Goal: Transaction & Acquisition: Purchase product/service

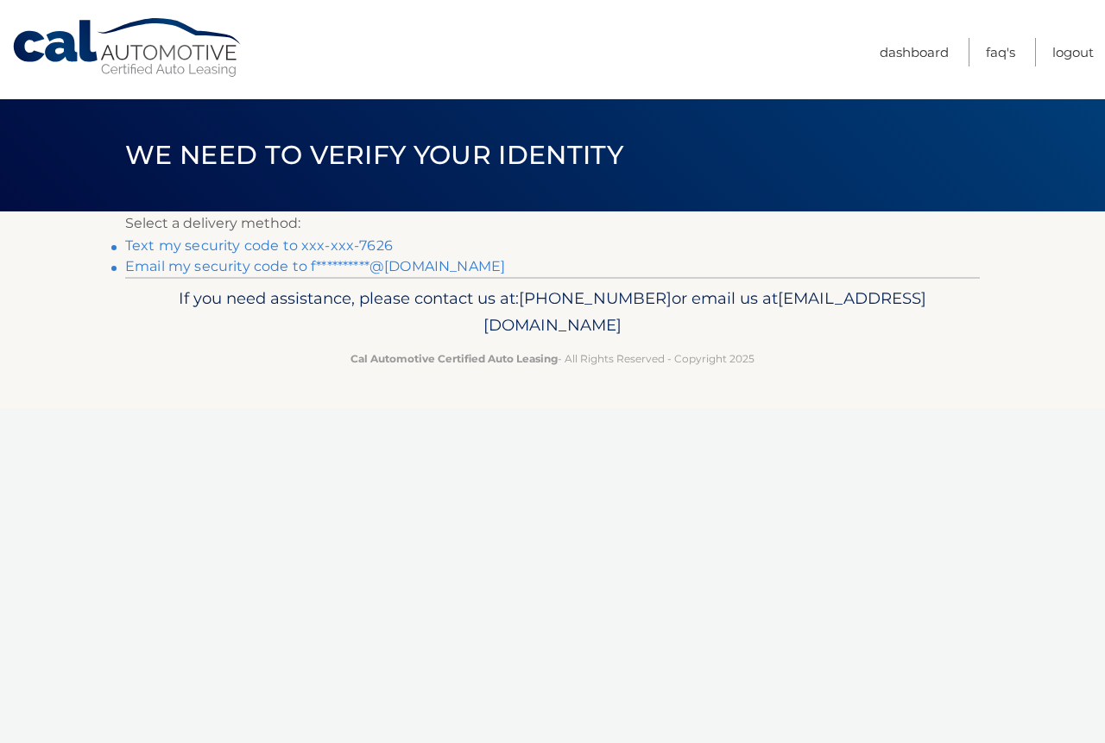
click at [290, 249] on link "Text my security code to xxx-xxx-7626" at bounding box center [259, 245] width 268 height 16
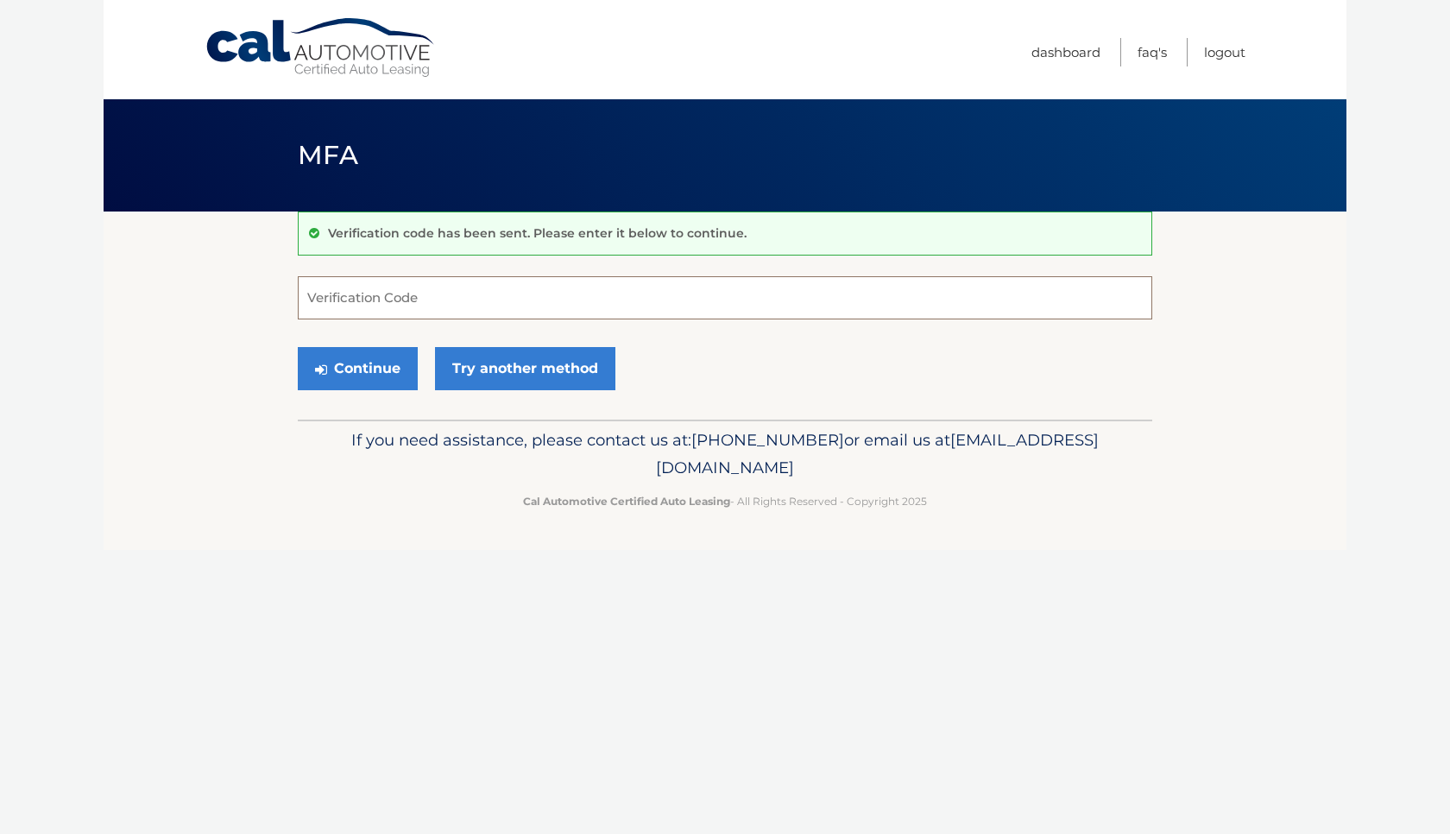
click at [426, 298] on input "Verification Code" at bounding box center [725, 297] width 855 height 43
type input "379671"
click at [354, 369] on button "Continue" at bounding box center [358, 368] width 120 height 43
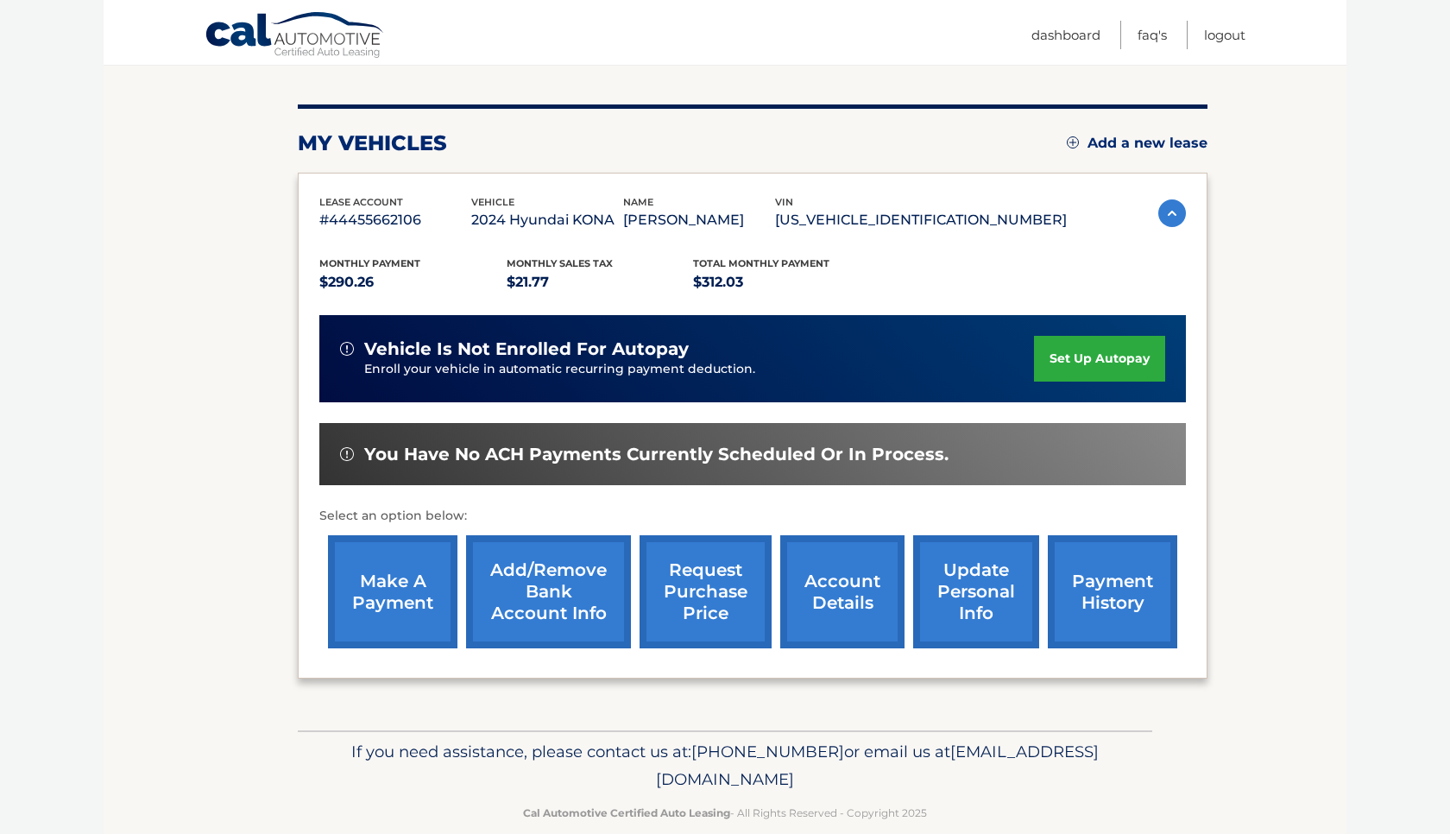
scroll to position [186, 0]
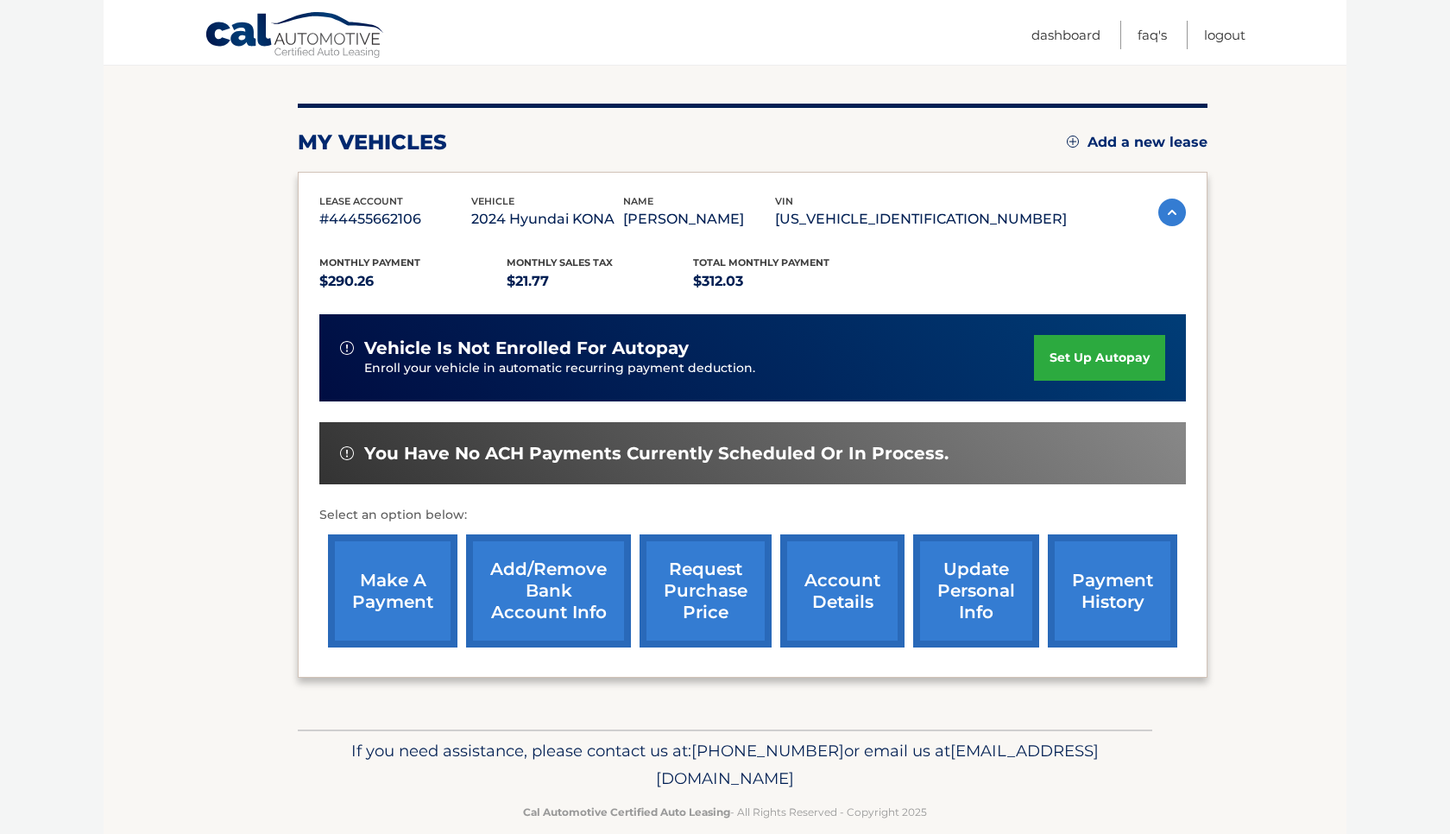
click at [359, 641] on link "make a payment" at bounding box center [392, 590] width 129 height 113
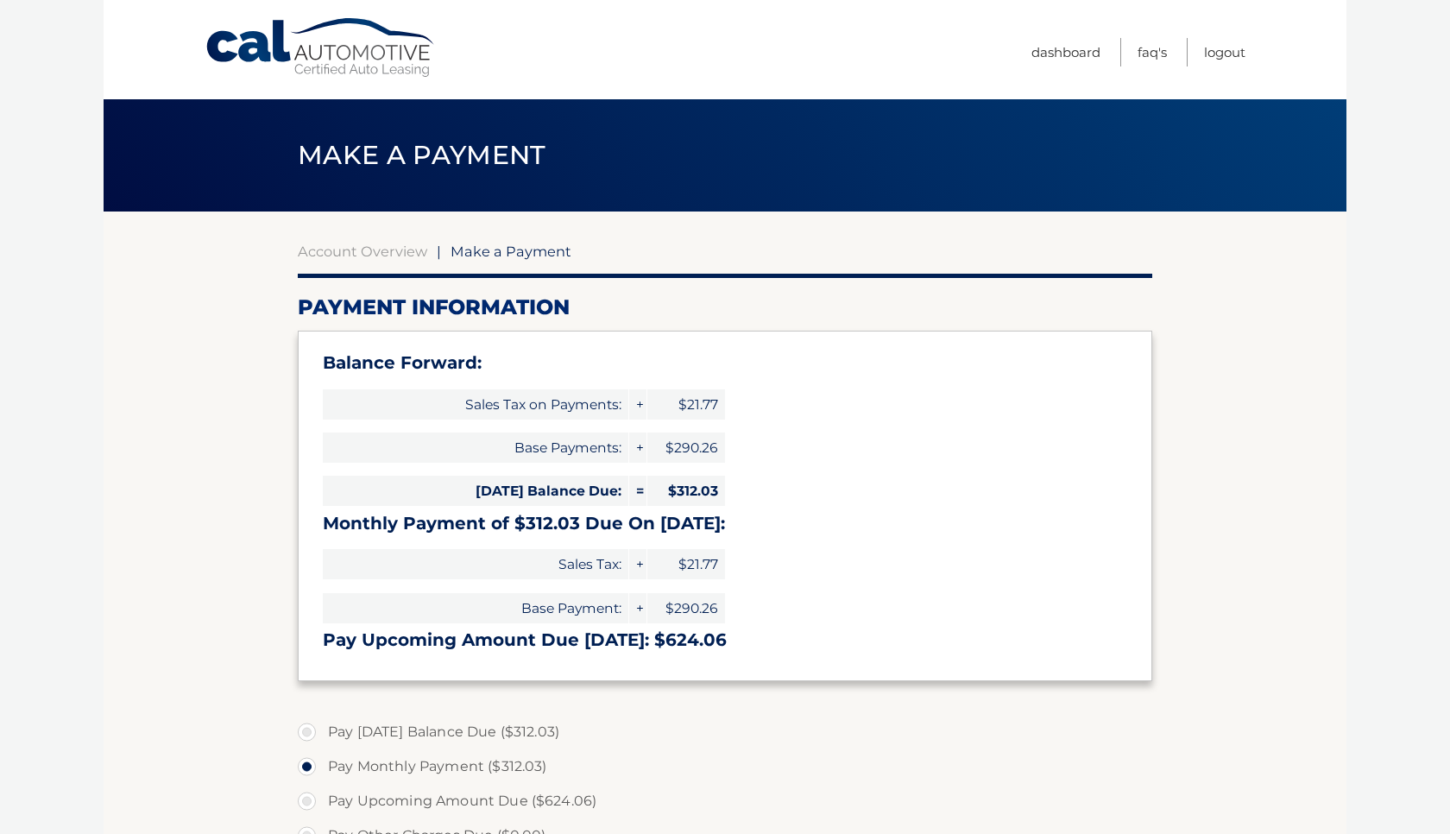
select select "NWZhMGMyOGQtNjJkNy00OWQ5LTgyY2UtZDFmNmRiNmFmOGQ0"
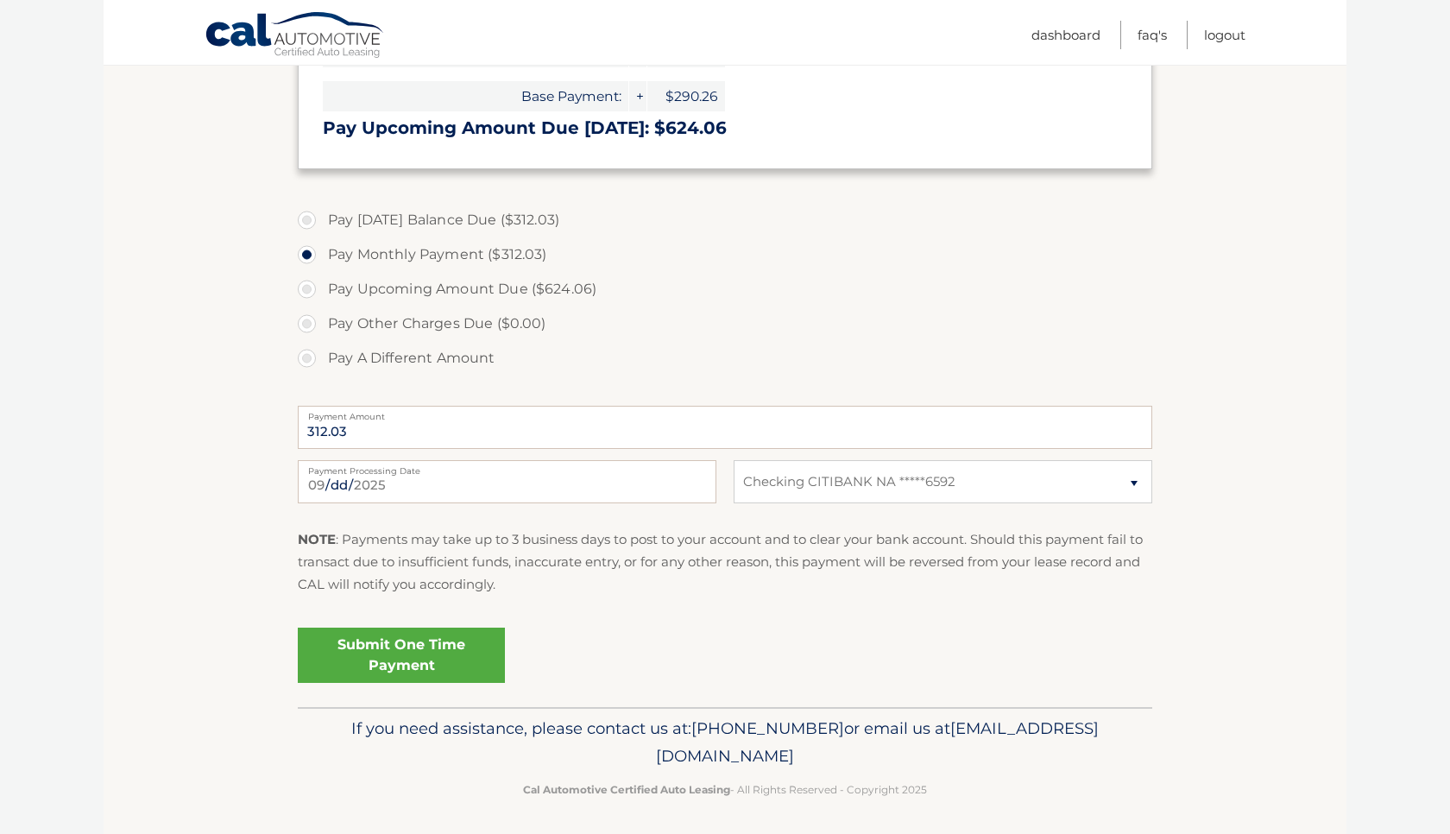
scroll to position [517, 0]
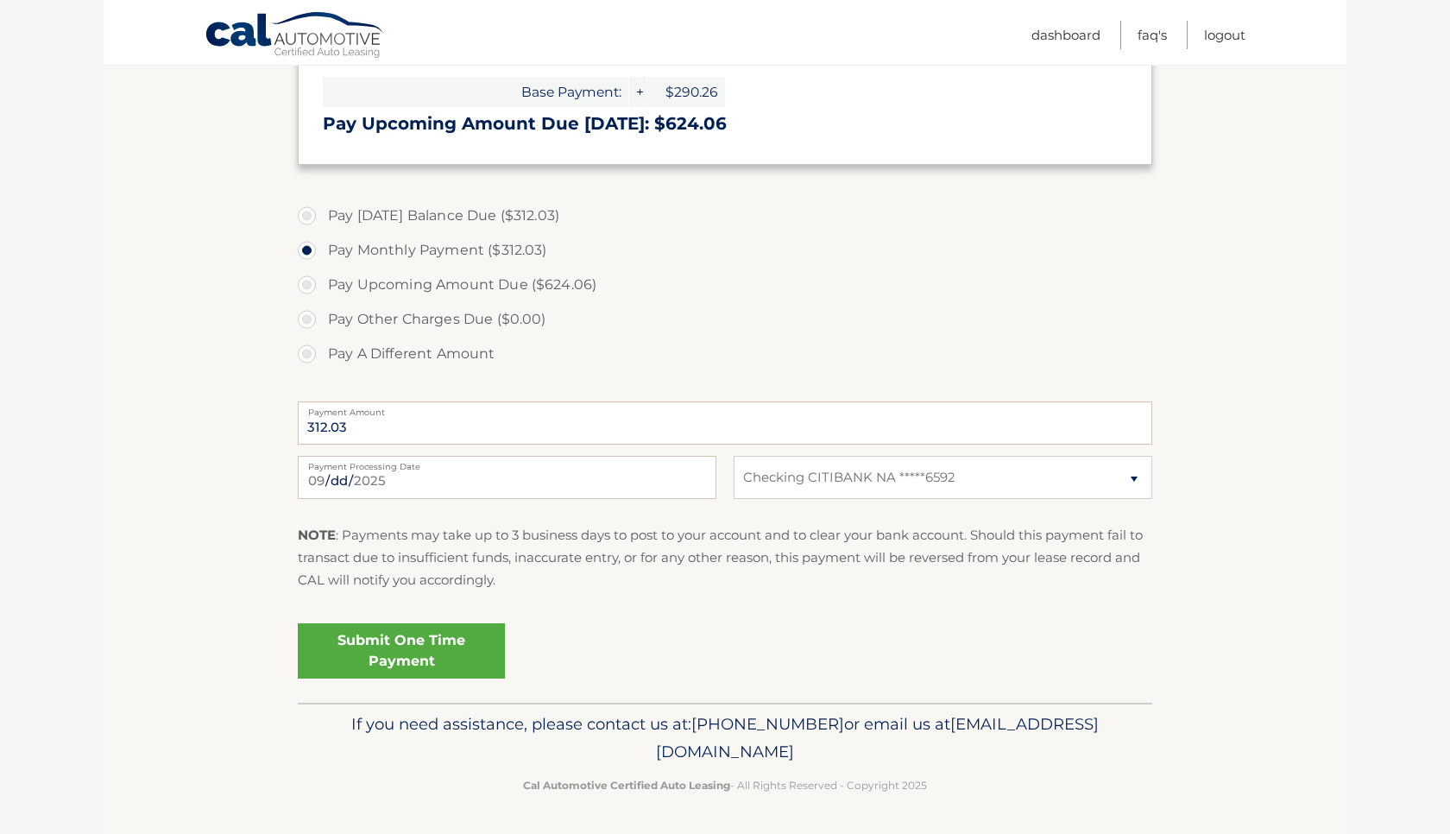
click at [422, 651] on link "Submit One Time Payment" at bounding box center [401, 650] width 207 height 55
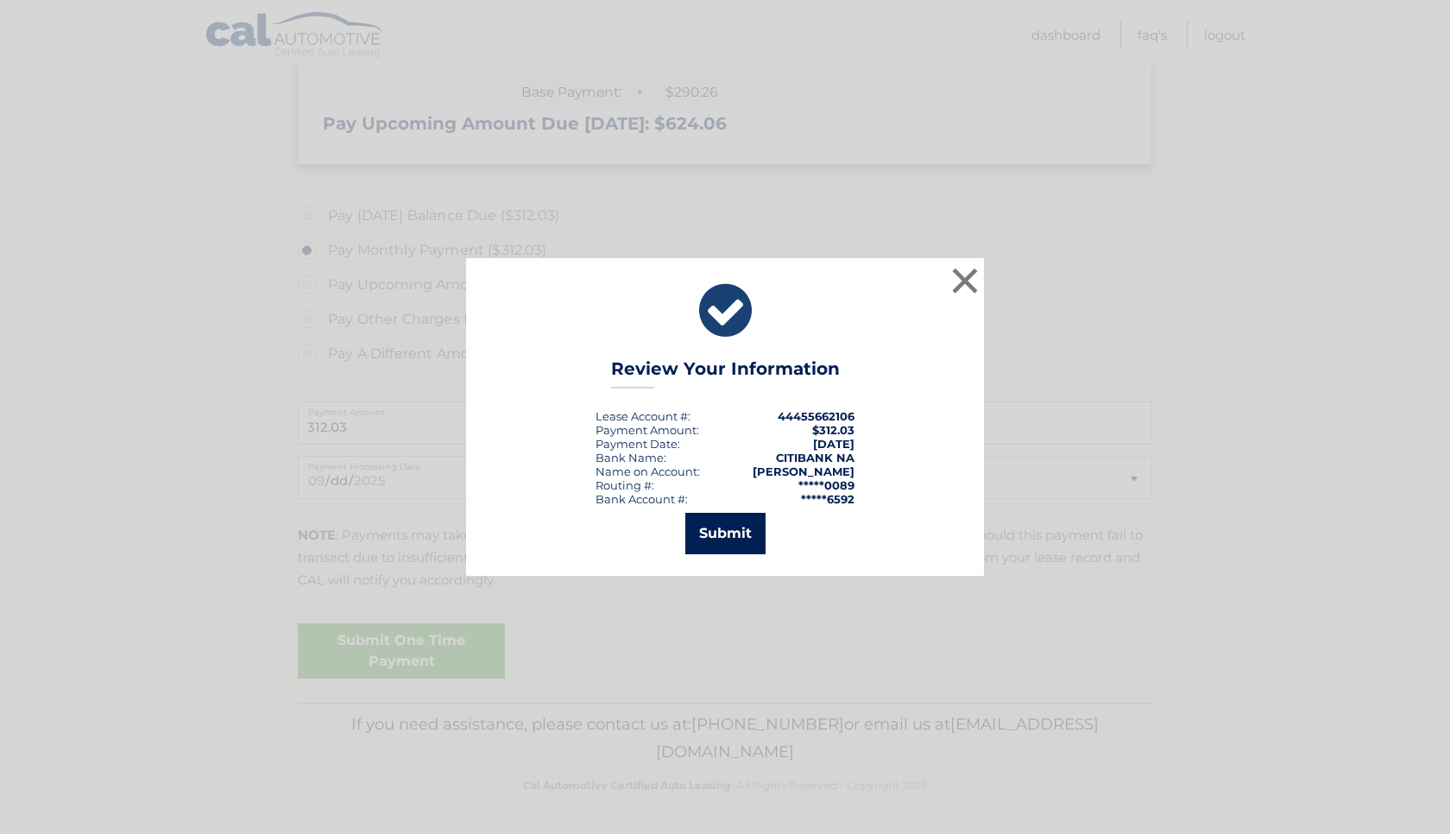
click at [714, 536] on button "Submit" at bounding box center [725, 533] width 80 height 41
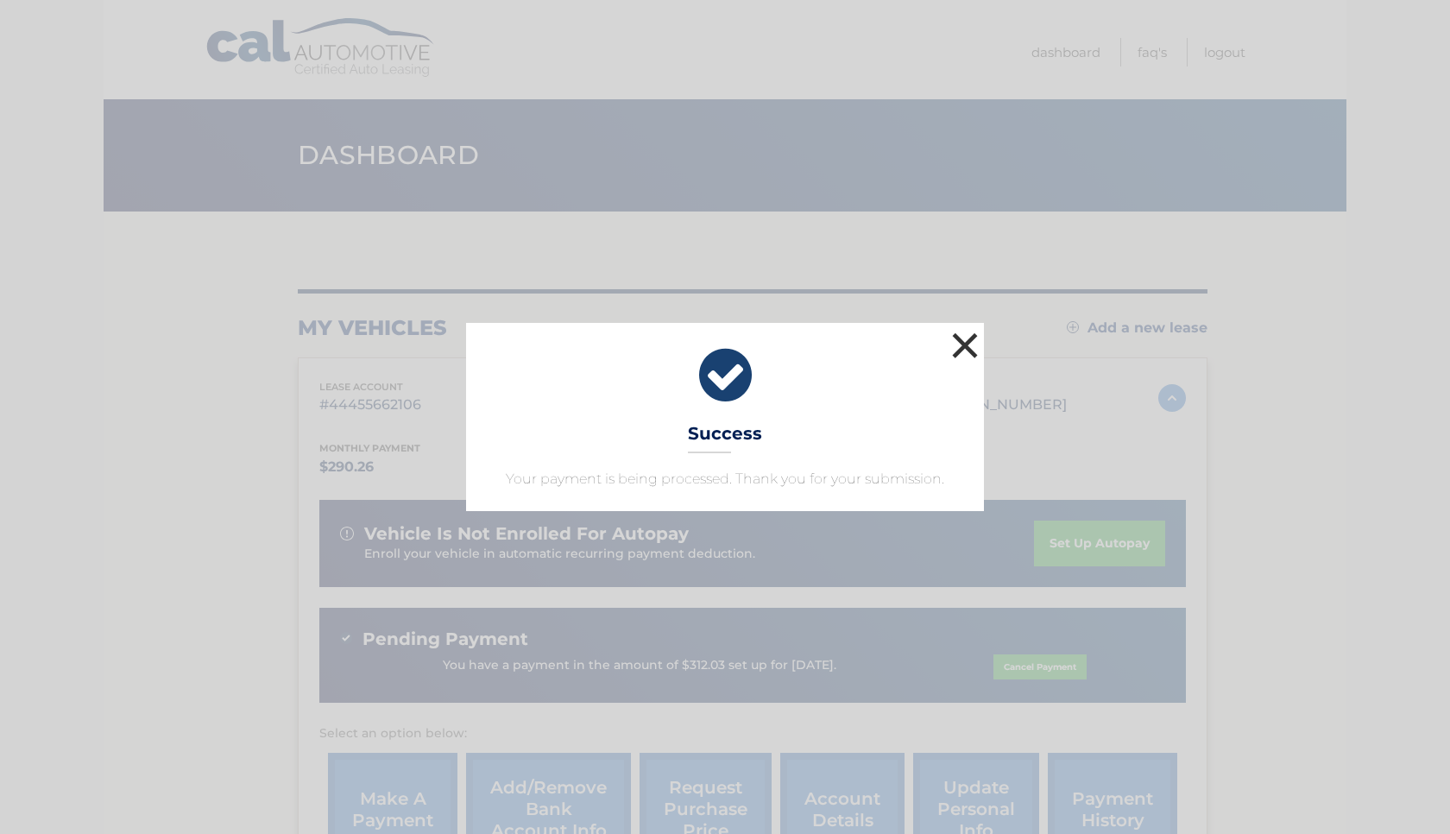
click at [971, 346] on button "×" at bounding box center [965, 345] width 35 height 35
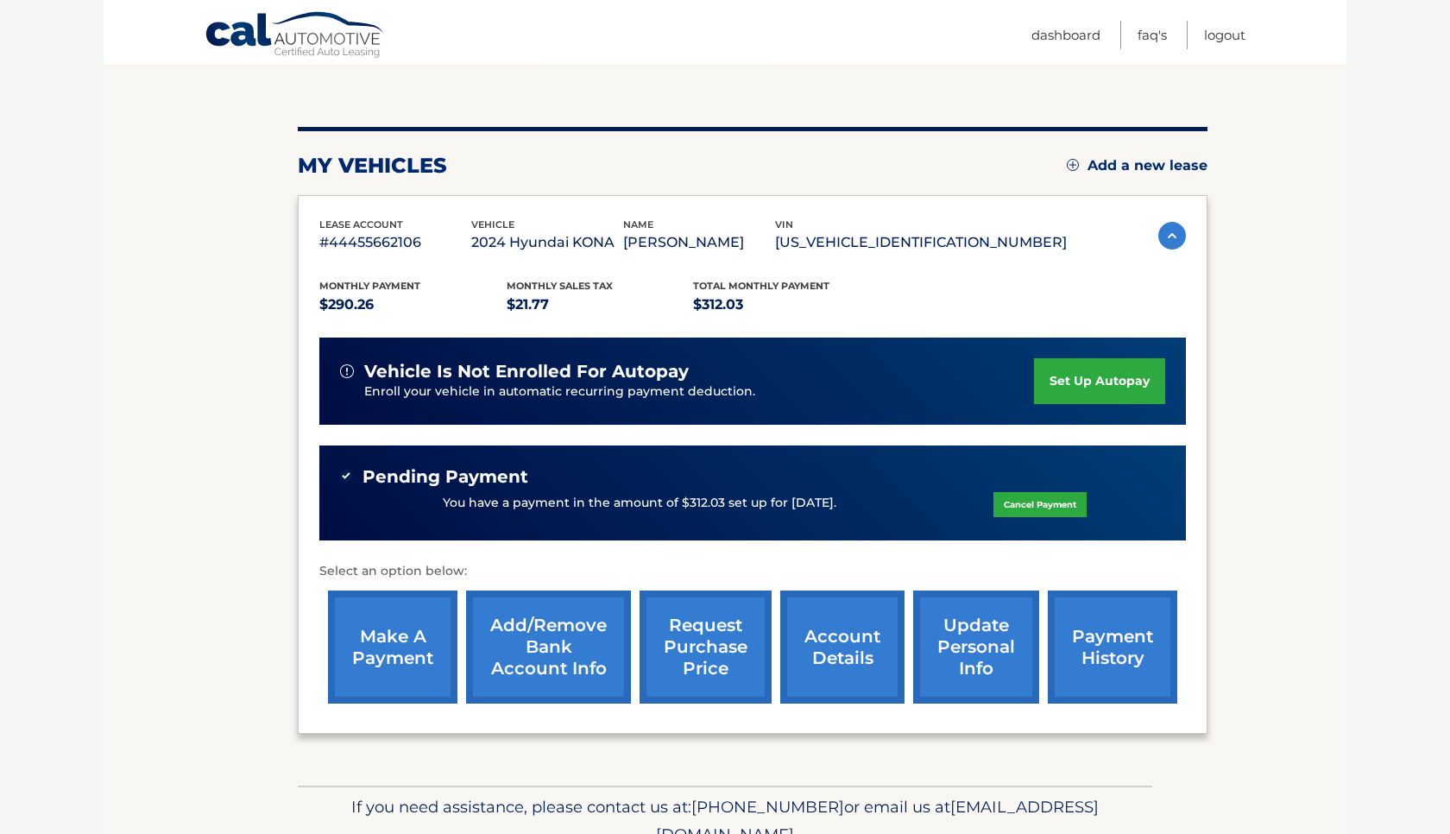
scroll to position [161, 0]
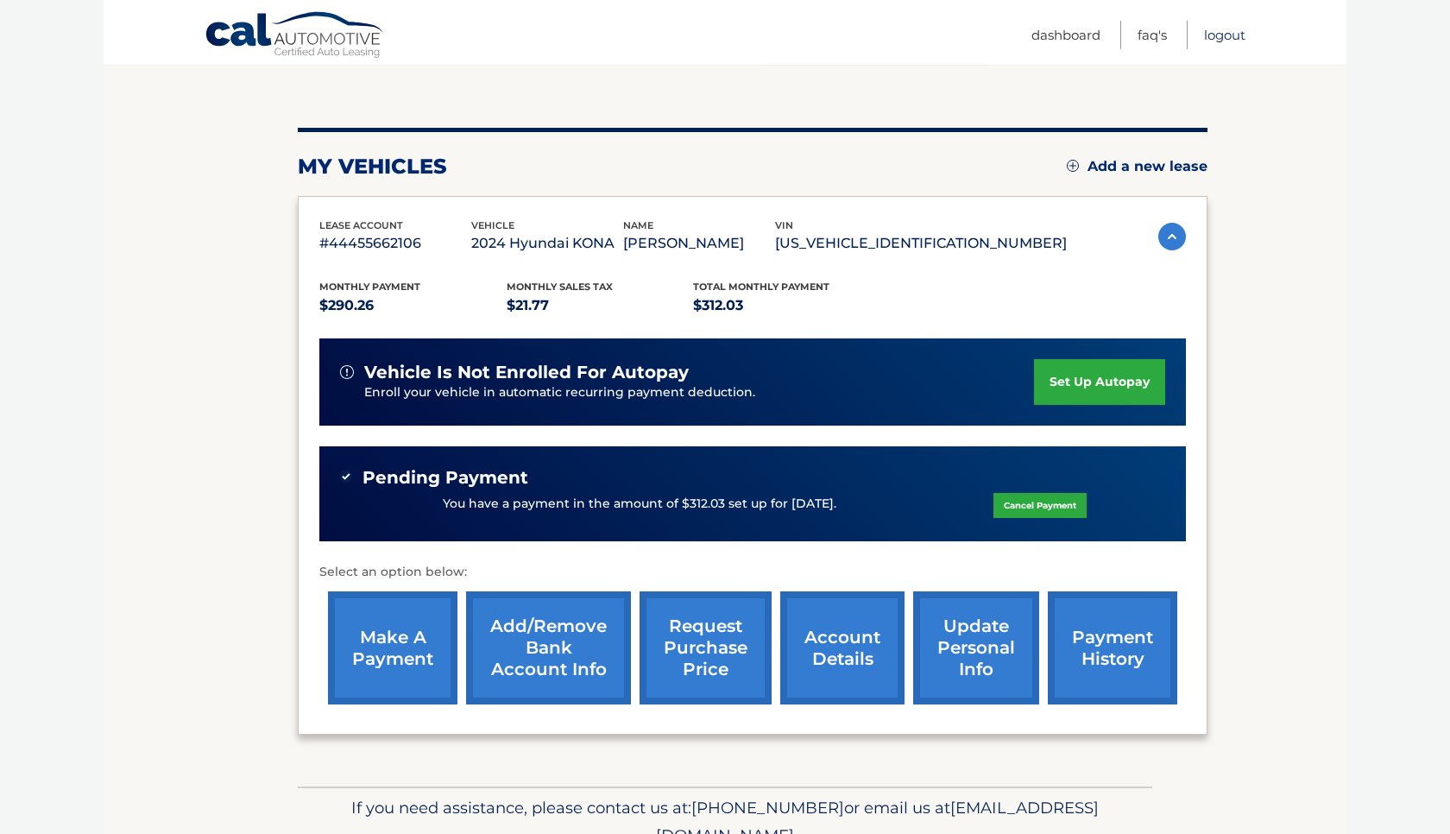
click at [1232, 36] on link "Logout" at bounding box center [1224, 35] width 41 height 28
